Goal: Check status: Check status

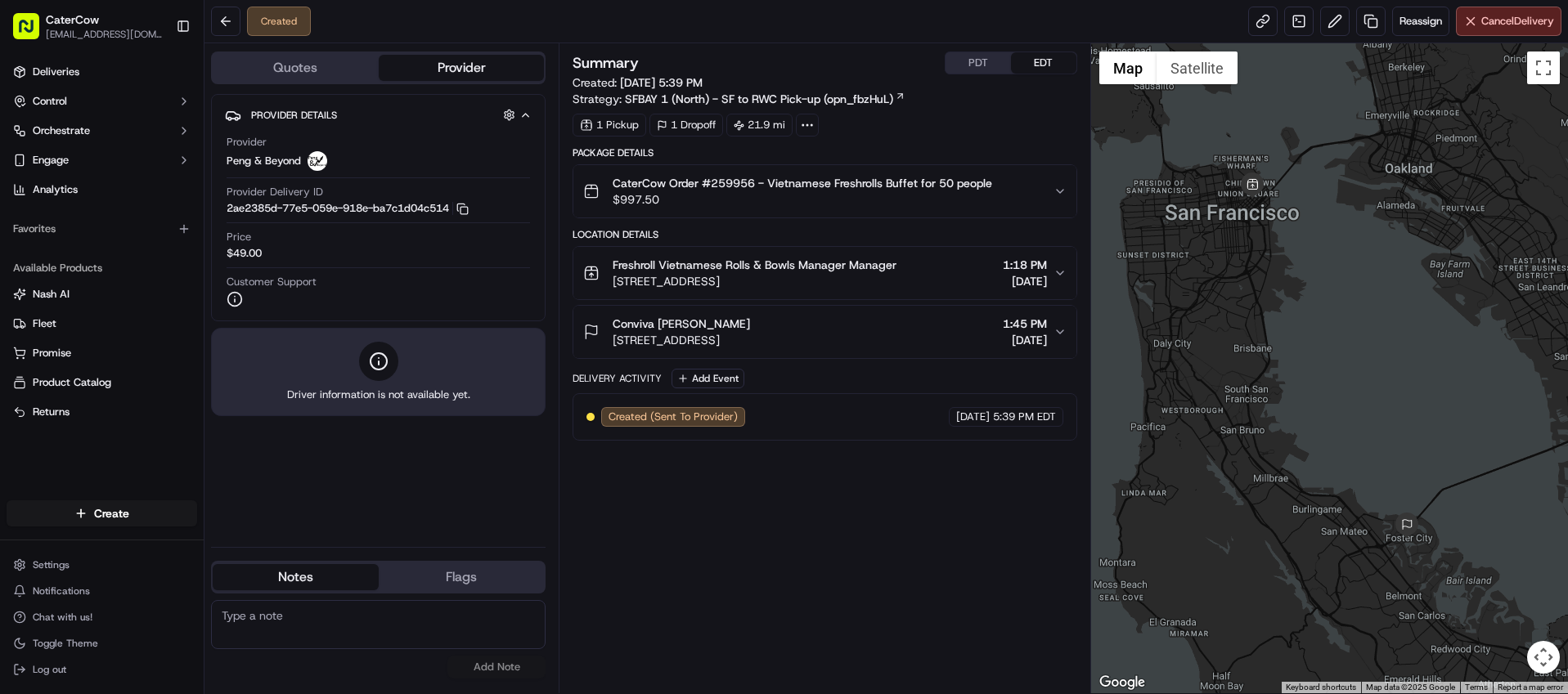
click at [986, 56] on button "PDT" at bounding box center [979, 63] width 66 height 22
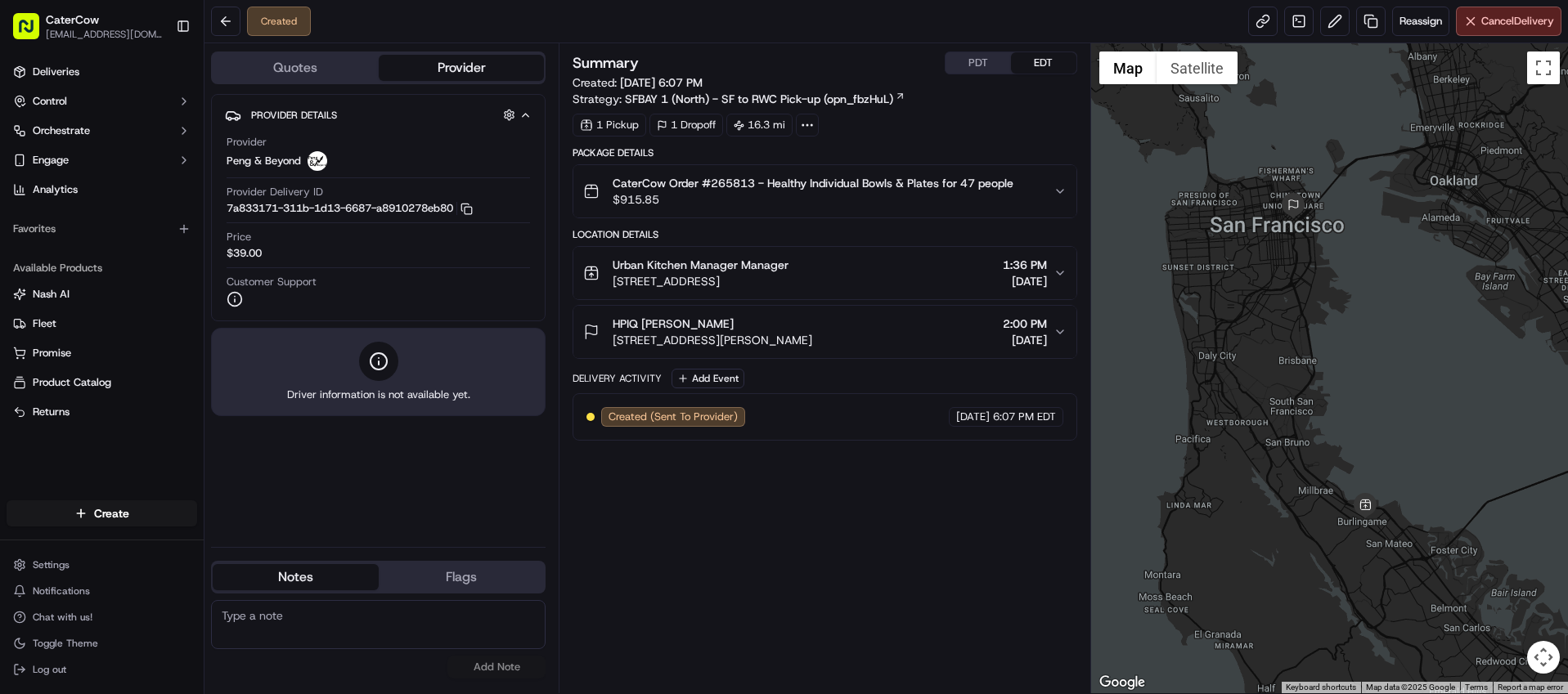
click at [985, 61] on button "PDT" at bounding box center [979, 63] width 66 height 22
